Goal: Information Seeking & Learning: Learn about a topic

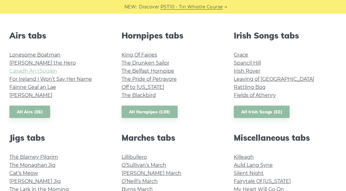
scroll to position [249, 0]
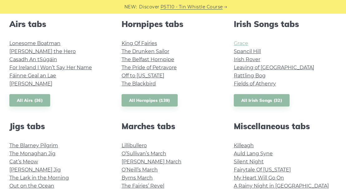
click at [242, 43] on link "Grace" at bounding box center [240, 43] width 14 height 6
click at [142, 83] on link "The Blackbird" at bounding box center [138, 84] width 34 height 6
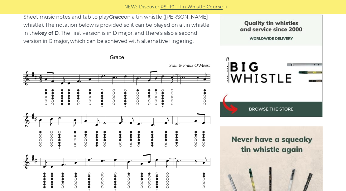
scroll to position [166, 0]
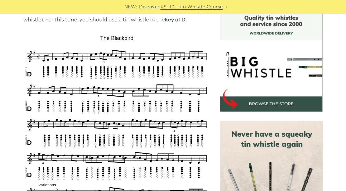
scroll to position [166, 0]
